Goal: Transaction & Acquisition: Purchase product/service

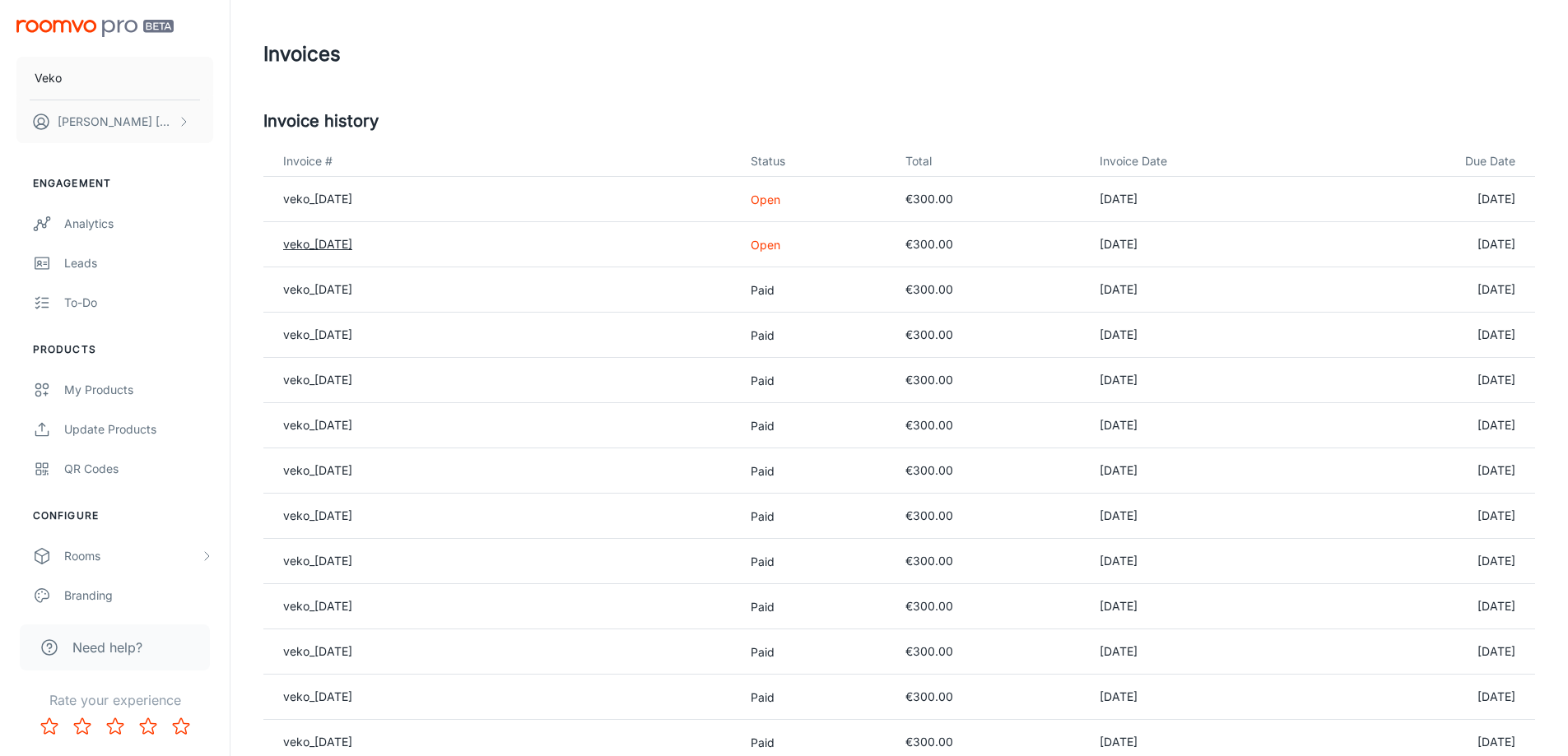
click at [345, 240] on link "veko_[DATE]" at bounding box center [317, 244] width 69 height 14
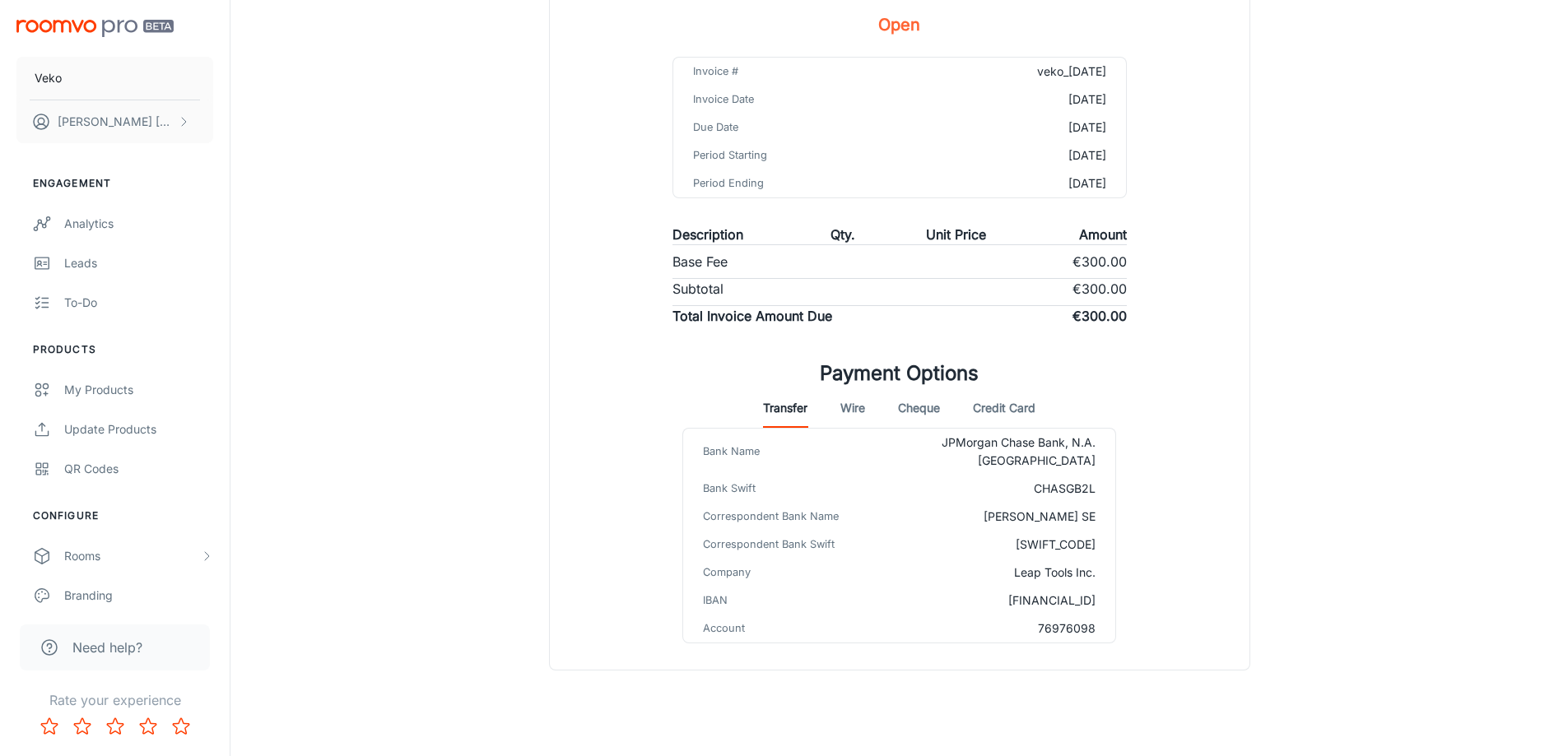
scroll to position [191, 0]
click at [1010, 412] on button "Credit Card" at bounding box center [1005, 407] width 63 height 40
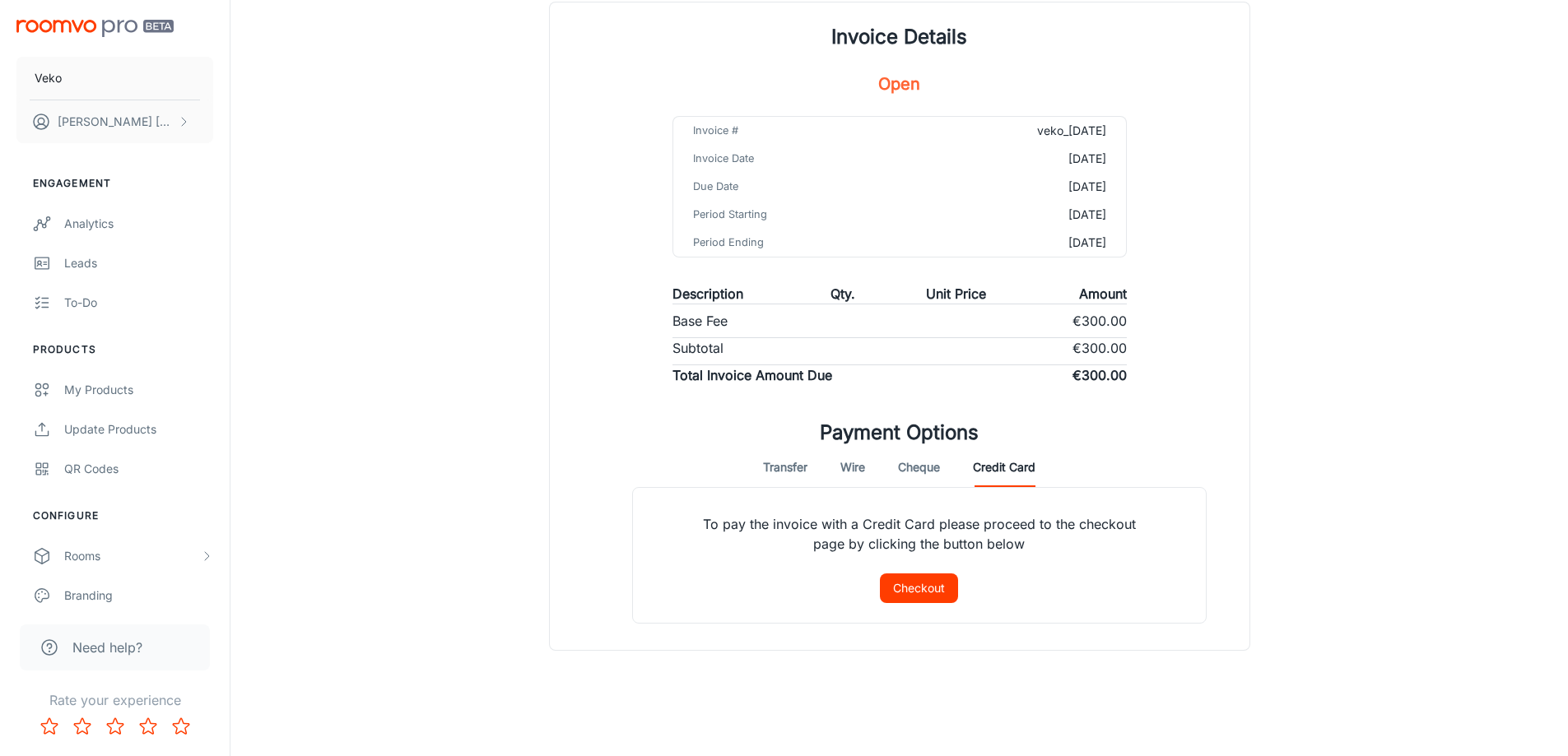
scroll to position [130, 0]
click at [940, 589] on button "Checkout" at bounding box center [919, 588] width 78 height 29
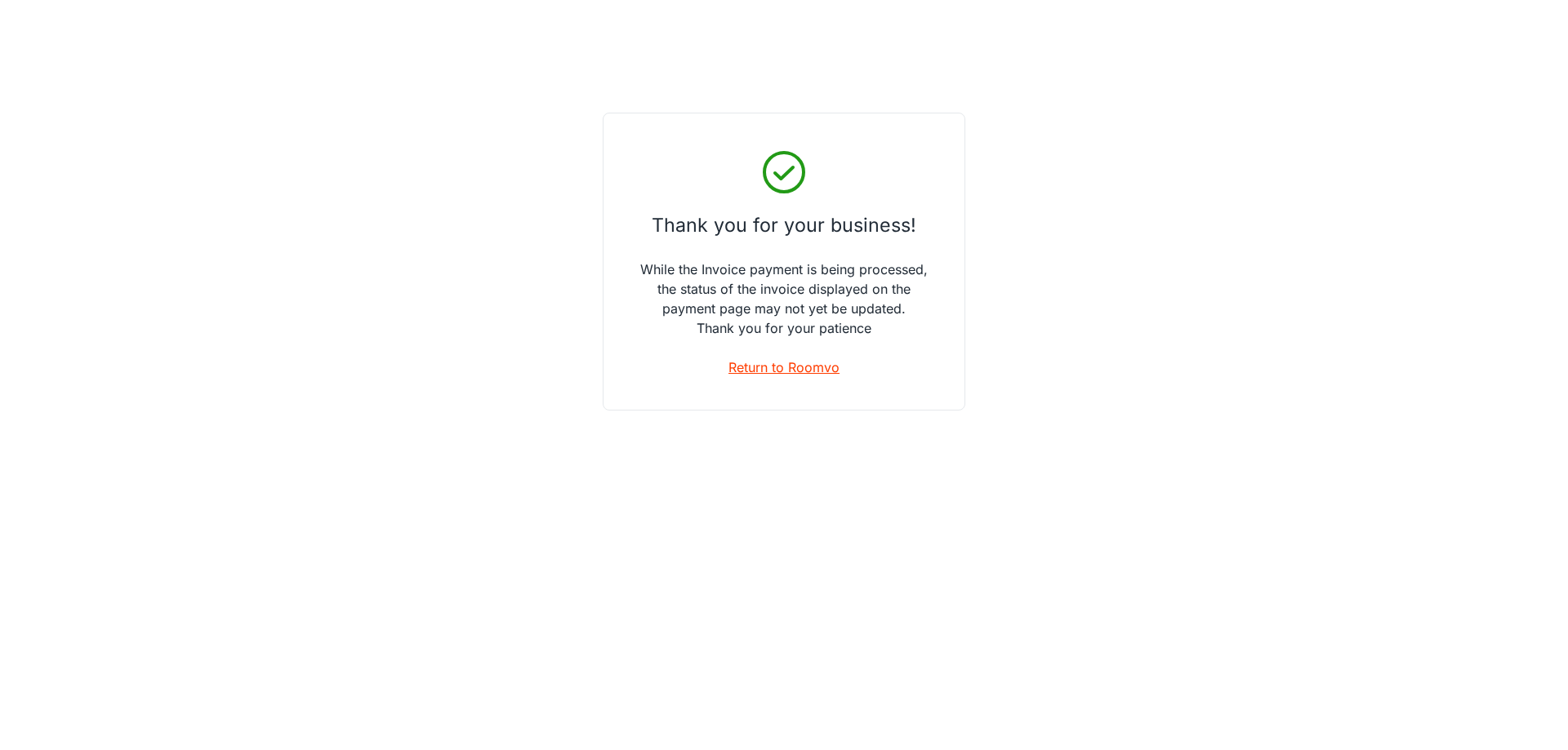
click at [761, 368] on link "Return to Roomvo" at bounding box center [784, 367] width 111 height 20
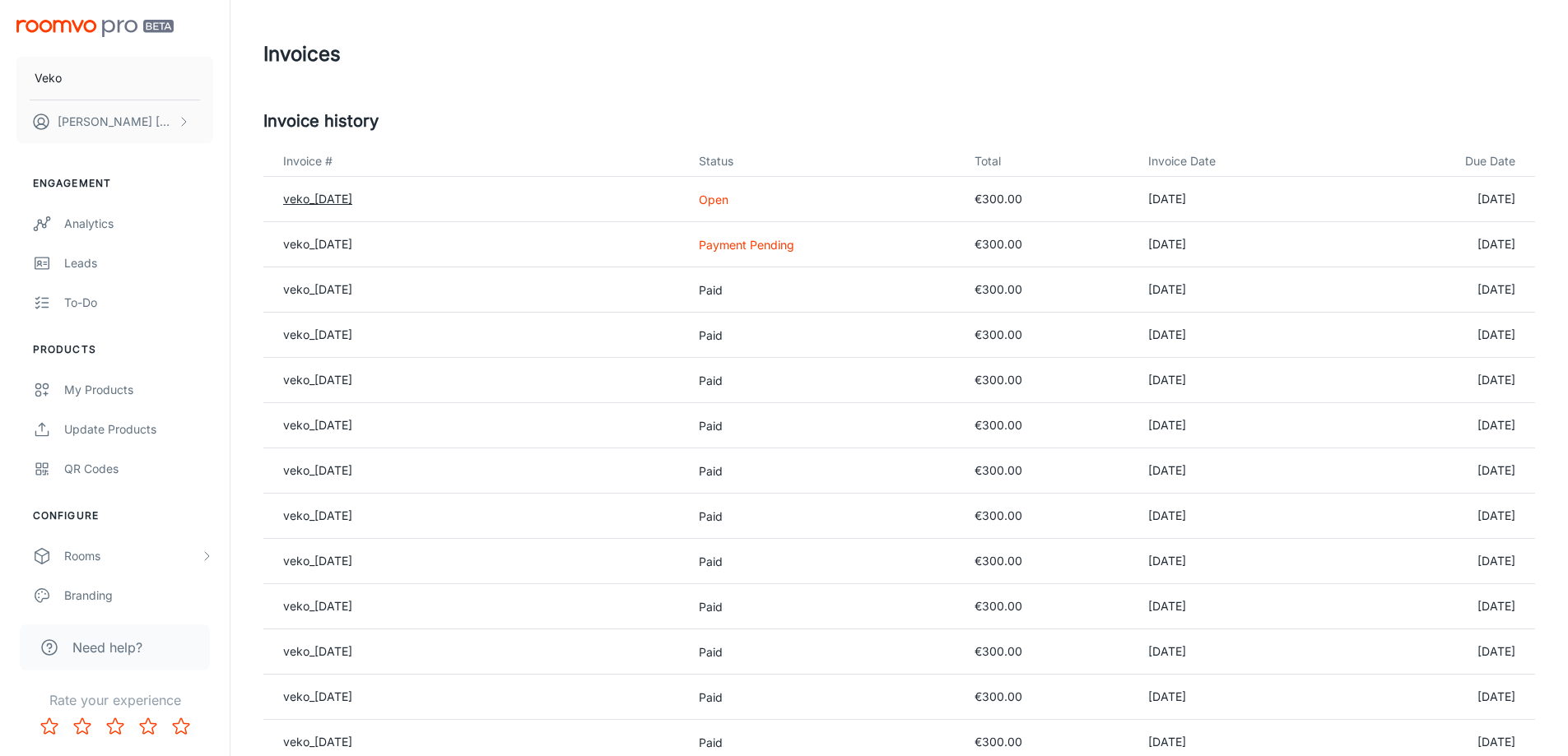
click at [348, 198] on link "veko_[DATE]" at bounding box center [317, 198] width 69 height 14
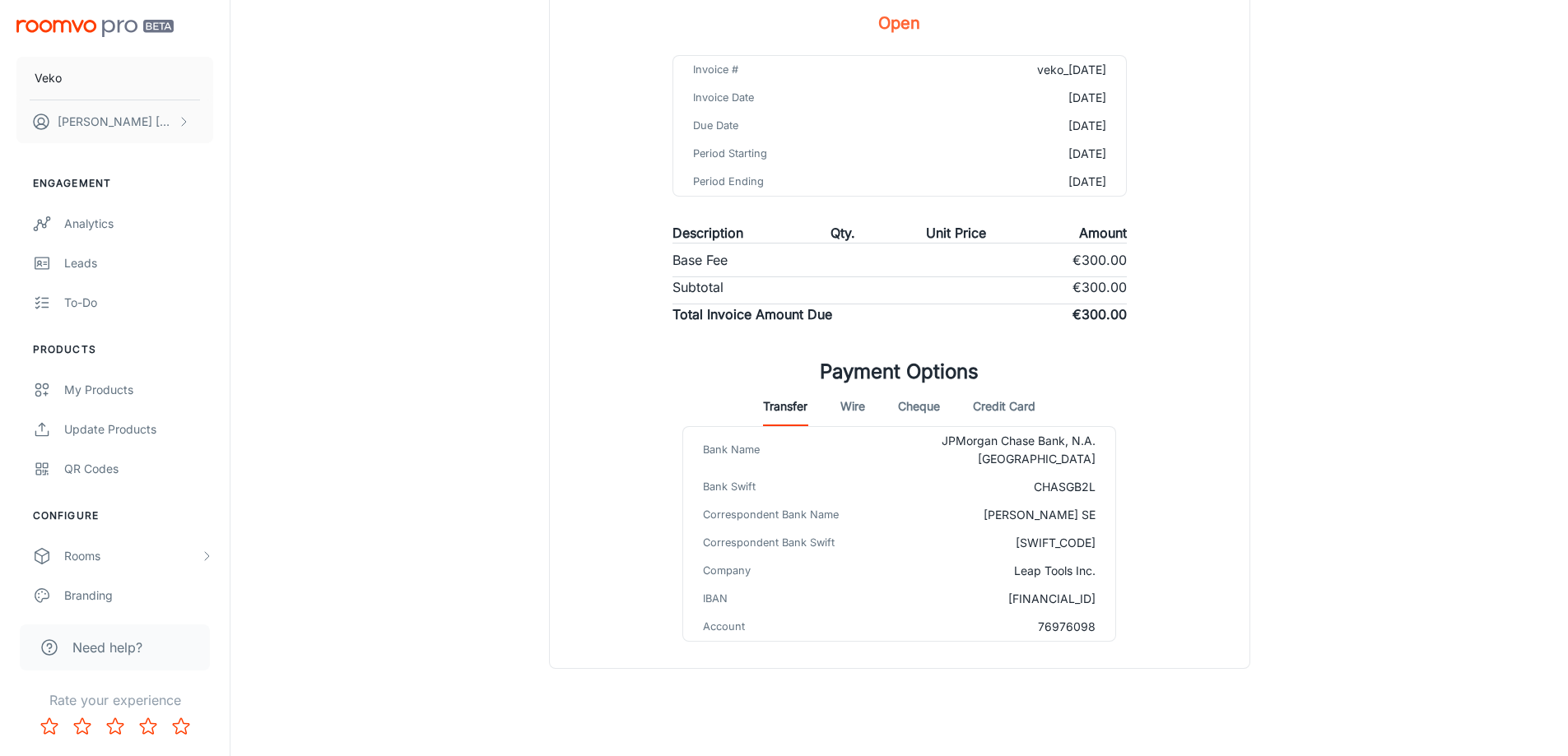
click at [1021, 412] on button "Credit Card" at bounding box center [1005, 407] width 63 height 40
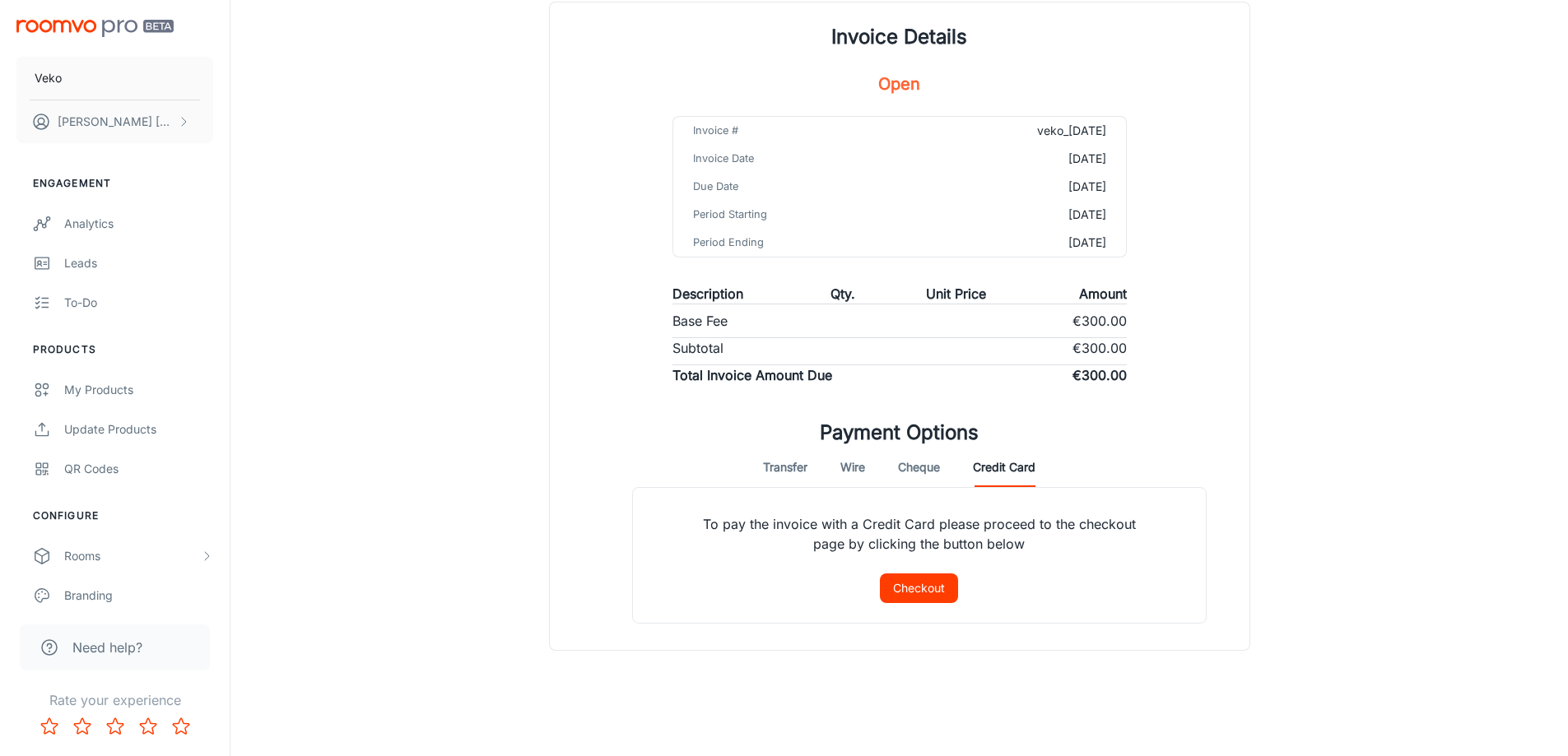
click at [940, 586] on button "Checkout" at bounding box center [919, 588] width 78 height 29
